Goal: Task Accomplishment & Management: Use online tool/utility

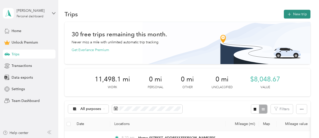
click at [295, 14] on button "New trip" at bounding box center [297, 14] width 27 height 9
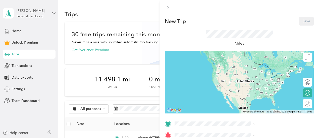
click at [246, 108] on span "[STREET_ADDRESS][PERSON_NAME][PERSON_NAME][US_STATE]" at bounding box center [267, 106] width 60 height 10
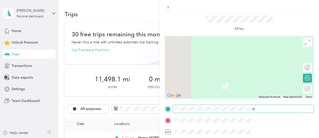
scroll to position [75, 0]
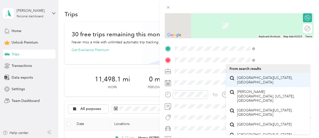
click at [266, 80] on span "[GEOGRAPHIC_DATA][US_STATE], [GEOGRAPHIC_DATA]" at bounding box center [271, 80] width 69 height 9
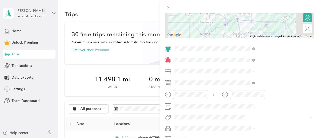
click at [240, 19] on li "Consultant" at bounding box center [268, 18] width 84 height 9
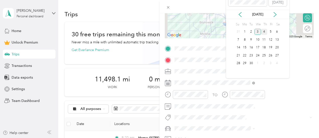
click at [263, 32] on div "4" at bounding box center [264, 32] width 7 height 6
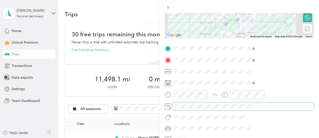
scroll to position [100, 0]
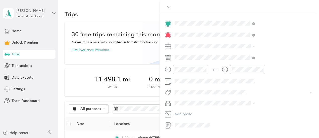
click at [243, 112] on div "BMW X5" at bounding box center [268, 112] width 77 height 5
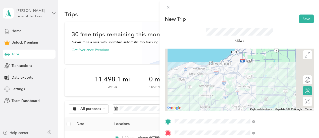
scroll to position [0, 0]
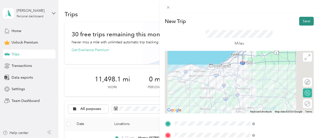
click at [302, 21] on button "Save" at bounding box center [306, 21] width 15 height 9
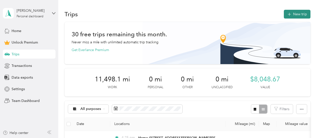
click at [302, 14] on button "New trip" at bounding box center [297, 14] width 27 height 9
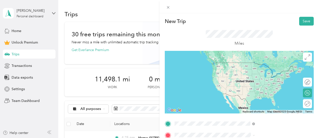
click at [253, 67] on span "[GEOGRAPHIC_DATA][US_STATE], [GEOGRAPHIC_DATA]" at bounding box center [271, 65] width 69 height 9
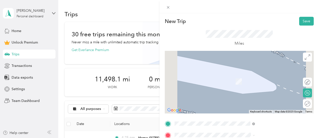
scroll to position [50, 0]
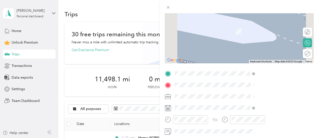
click at [248, 51] on div "Home [STREET_ADDRESS][PERSON_NAME][PERSON_NAME][US_STATE]" at bounding box center [271, 48] width 69 height 16
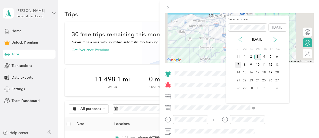
click at [239, 64] on div "7" at bounding box center [238, 65] width 7 height 6
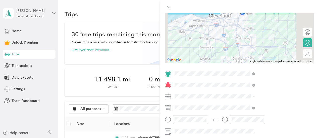
scroll to position [100, 0]
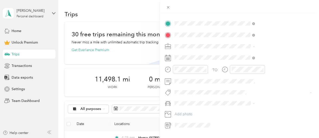
click at [241, 111] on span "BMW X5" at bounding box center [237, 112] width 14 height 4
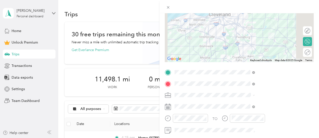
scroll to position [0, 0]
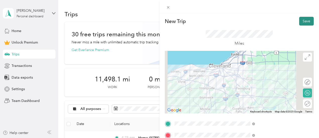
click at [299, 23] on button "Save" at bounding box center [306, 21] width 15 height 9
